Goal: Navigation & Orientation: Find specific page/section

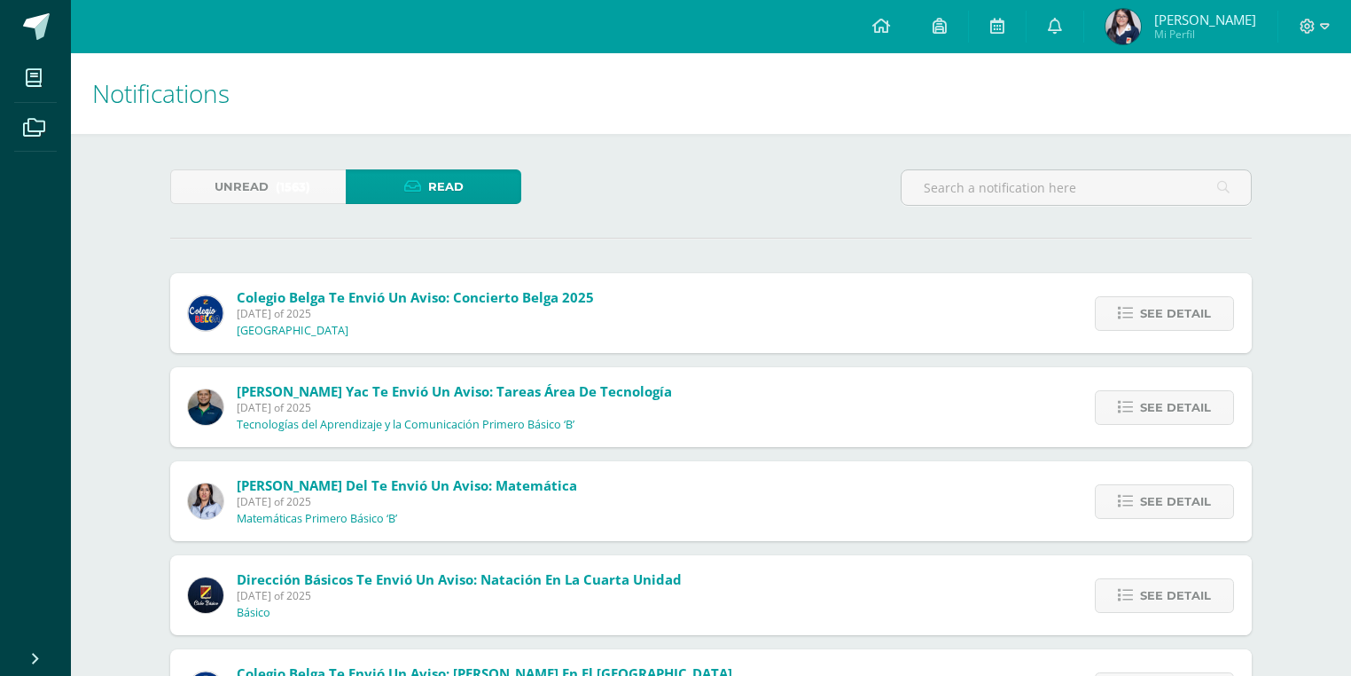
scroll to position [972, 0]
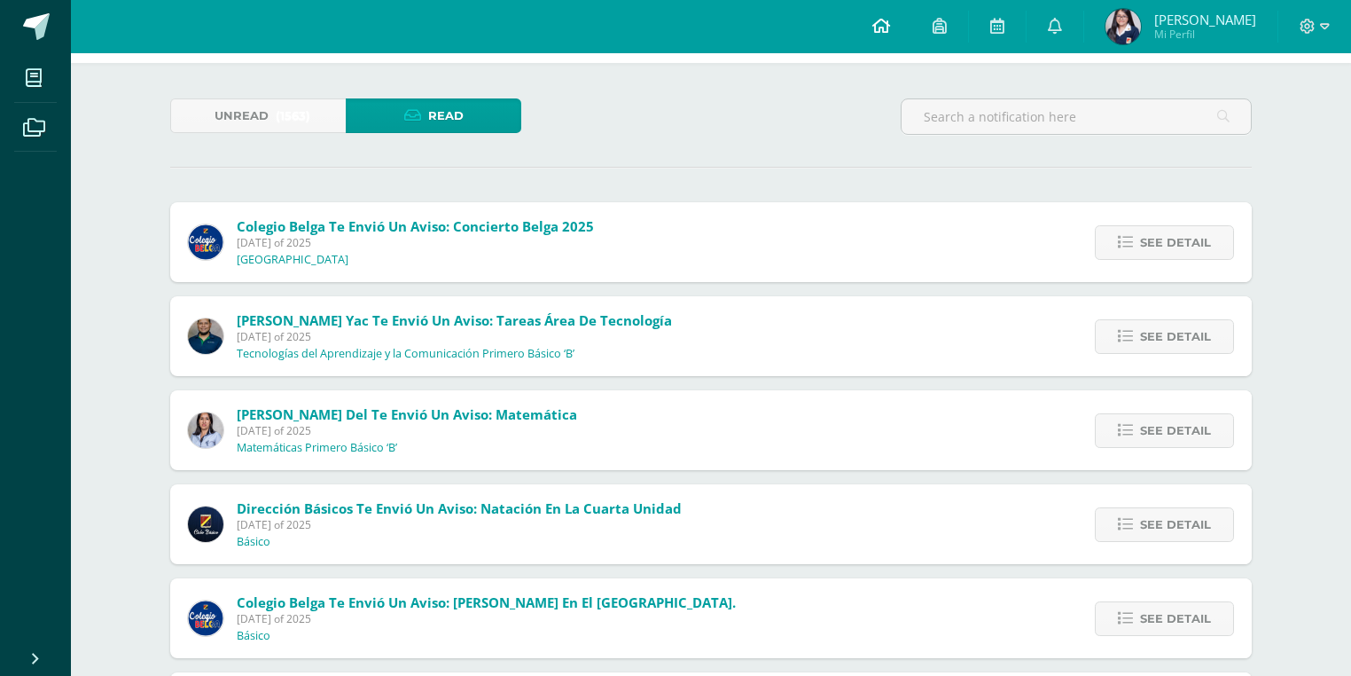
click at [897, 31] on link at bounding box center [881, 26] width 60 height 53
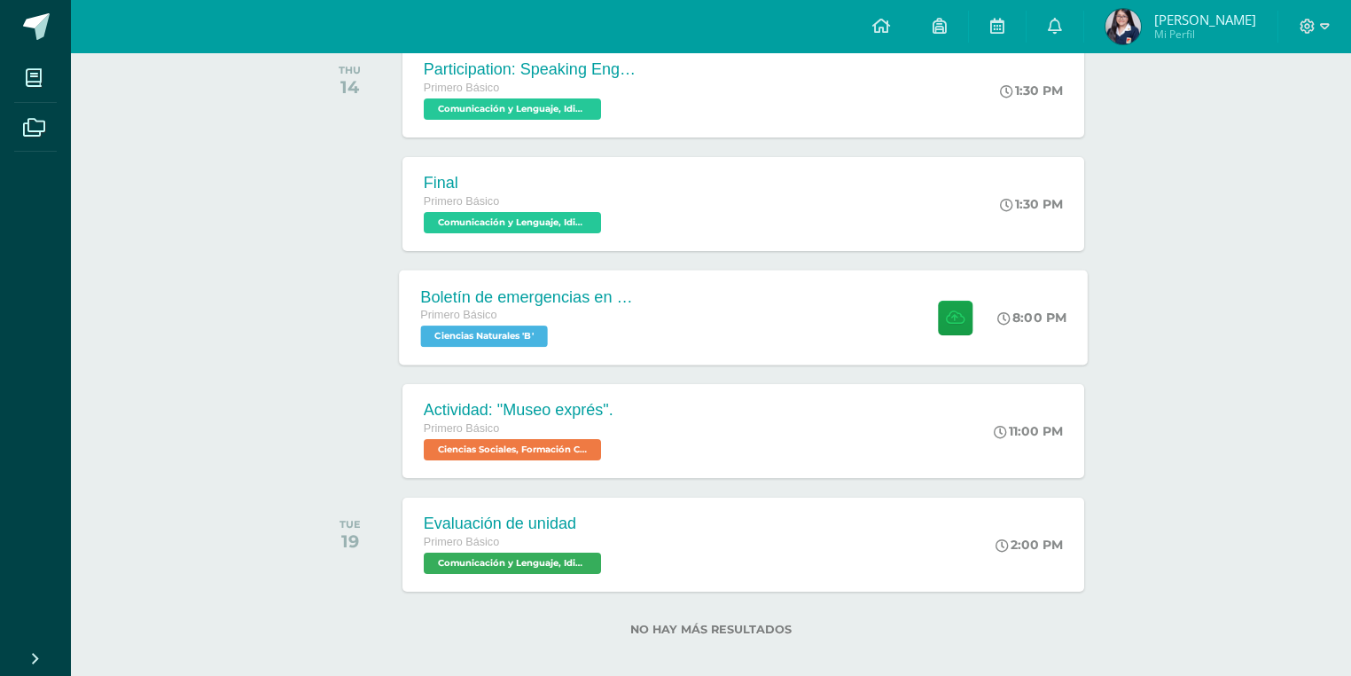
scroll to position [550, 0]
